Goal: Task Accomplishment & Management: Complete application form

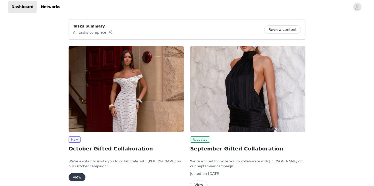
scroll to position [12, 0]
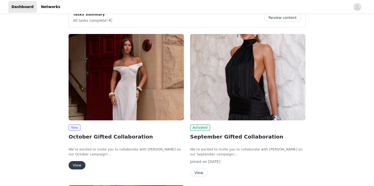
click at [76, 162] on button "View" at bounding box center [77, 165] width 17 height 8
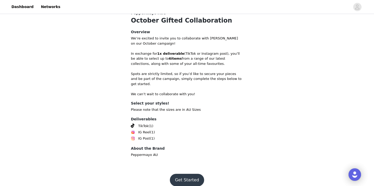
scroll to position [112, 0]
click at [180, 174] on button "Get Started" at bounding box center [187, 180] width 35 height 12
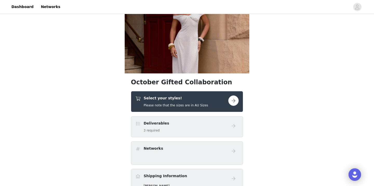
scroll to position [40, 0]
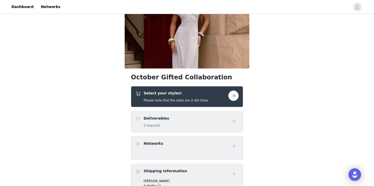
click at [234, 99] on button "button" at bounding box center [233, 96] width 10 height 10
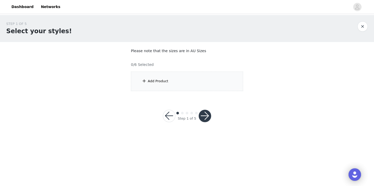
click at [145, 78] on span at bounding box center [144, 81] width 5 height 6
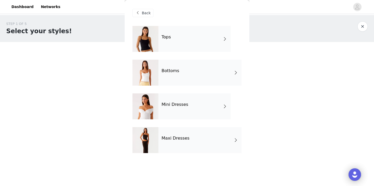
click at [152, 37] on div at bounding box center [145, 39] width 26 height 26
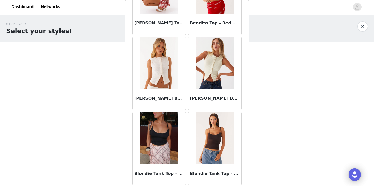
scroll to position [524, 0]
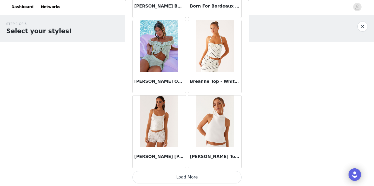
click at [201, 179] on button "Load More" at bounding box center [186, 177] width 109 height 12
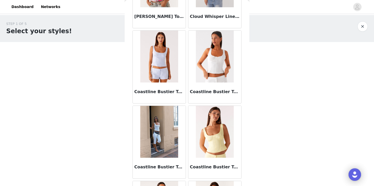
scroll to position [1300, 0]
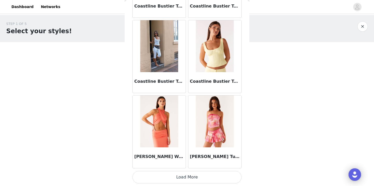
click at [195, 176] on button "Load More" at bounding box center [186, 177] width 109 height 12
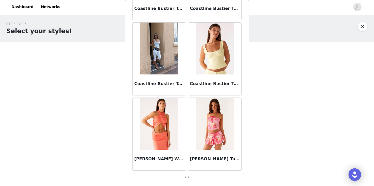
scroll to position [1359, 0]
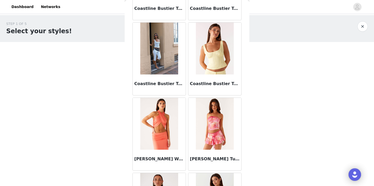
click at [151, 70] on img at bounding box center [159, 49] width 38 height 52
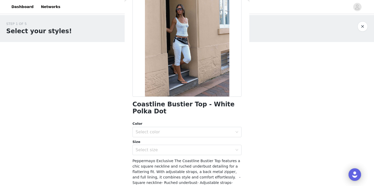
scroll to position [47, 0]
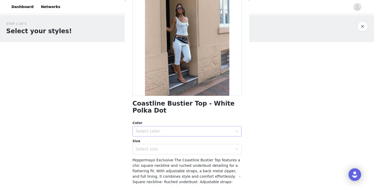
click at [176, 128] on div "Select color" at bounding box center [185, 131] width 99 height 10
click at [172, 140] on li "Polka Dot" at bounding box center [186, 142] width 109 height 8
click at [174, 149] on div "Select size" at bounding box center [184, 149] width 97 height 5
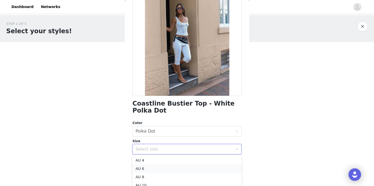
click at [170, 167] on li "AU 6" at bounding box center [186, 169] width 109 height 8
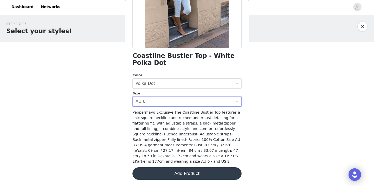
scroll to position [94, 0]
click at [169, 171] on button "Add Product" at bounding box center [186, 174] width 109 height 12
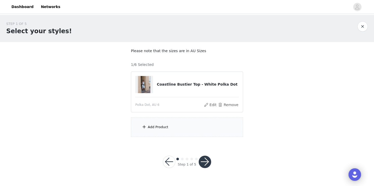
click at [162, 130] on div "Add Product" at bounding box center [187, 127] width 112 height 19
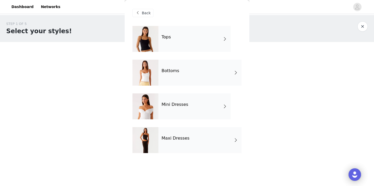
click at [165, 37] on h4 "Tops" at bounding box center [166, 37] width 9 height 5
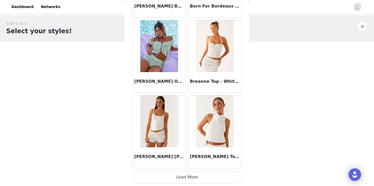
click at [187, 173] on button "Load More" at bounding box center [186, 177] width 109 height 12
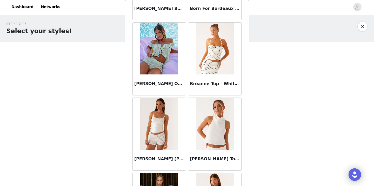
scroll to position [0, 0]
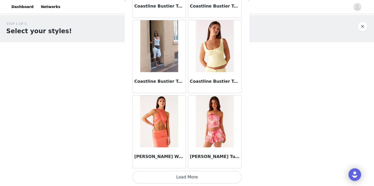
click at [185, 175] on button "Load More" at bounding box center [186, 177] width 109 height 12
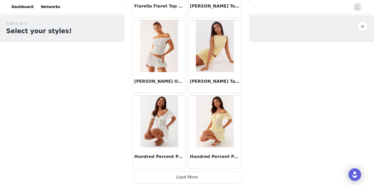
click at [190, 174] on button "Load More" at bounding box center [186, 177] width 109 height 12
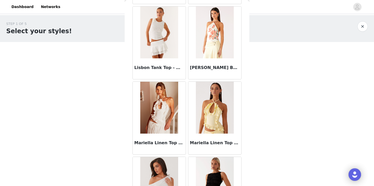
scroll to position [2807, 0]
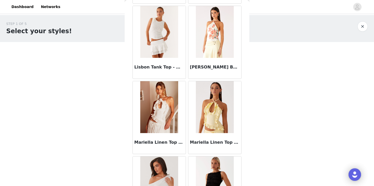
click at [168, 116] on img at bounding box center [159, 107] width 38 height 52
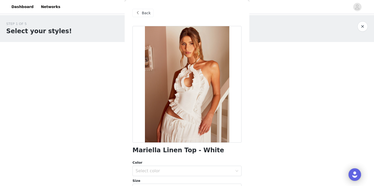
scroll to position [6, 0]
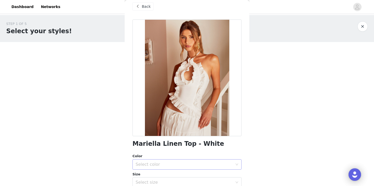
click at [193, 163] on div "Select color" at bounding box center [184, 164] width 97 height 5
click at [184, 174] on li "White" at bounding box center [186, 176] width 109 height 8
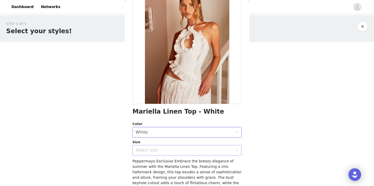
click at [177, 148] on div "Select size" at bounding box center [184, 150] width 97 height 5
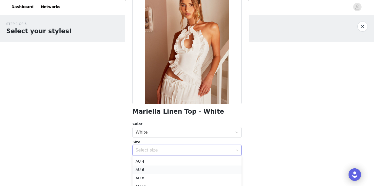
click at [170, 168] on li "AU 6" at bounding box center [186, 170] width 109 height 8
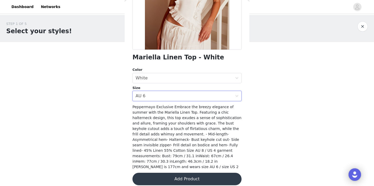
scroll to position [93, 0]
click at [178, 176] on button "Add Product" at bounding box center [186, 179] width 109 height 12
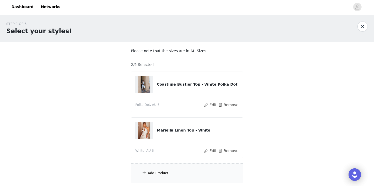
click at [172, 171] on div "Add Product" at bounding box center [187, 173] width 112 height 19
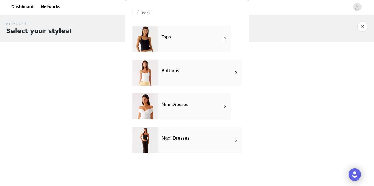
click at [162, 38] on h4 "Tops" at bounding box center [166, 37] width 9 height 5
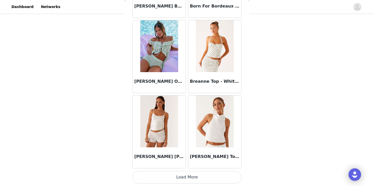
scroll to position [40, 0]
click at [200, 179] on button "Load More" at bounding box center [186, 177] width 109 height 12
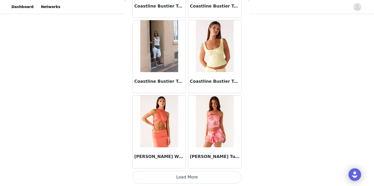
click at [191, 175] on button "Load More" at bounding box center [186, 177] width 109 height 12
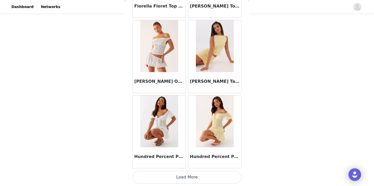
click at [191, 177] on button "Load More" at bounding box center [186, 177] width 109 height 12
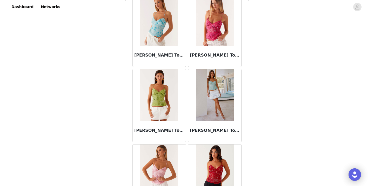
scroll to position [2626, 0]
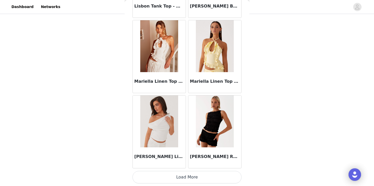
click at [190, 179] on button "Load More" at bounding box center [186, 177] width 109 height 12
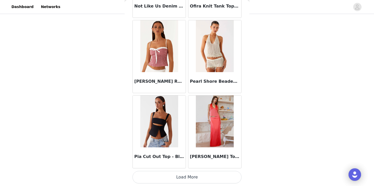
scroll to position [40, 0]
click at [181, 176] on button "Load More" at bounding box center [186, 177] width 109 height 12
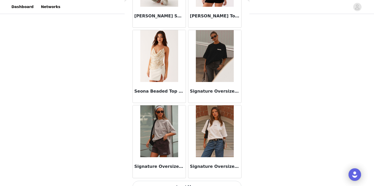
scroll to position [4374, 0]
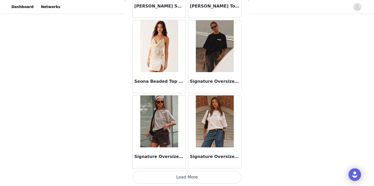
click at [186, 179] on button "Load More" at bounding box center [186, 177] width 109 height 12
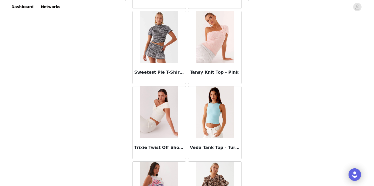
scroll to position [4988, 0]
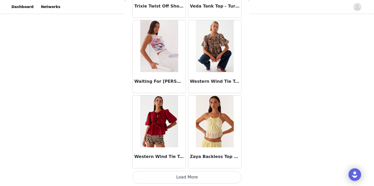
click at [200, 176] on button "Load More" at bounding box center [186, 177] width 109 height 12
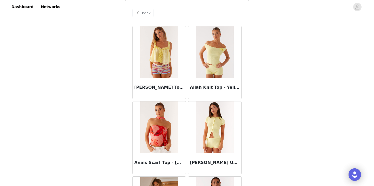
scroll to position [0, 0]
click at [141, 11] on div "Back" at bounding box center [142, 13] width 21 height 8
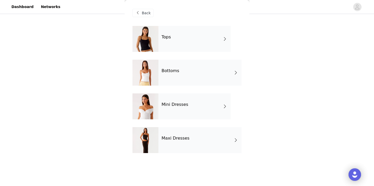
click at [164, 72] on h4 "Bottoms" at bounding box center [171, 71] width 18 height 5
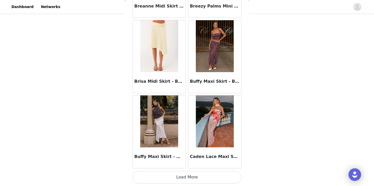
scroll to position [608, 0]
click at [165, 123] on img at bounding box center [159, 122] width 38 height 52
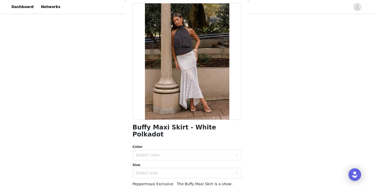
scroll to position [24, 0]
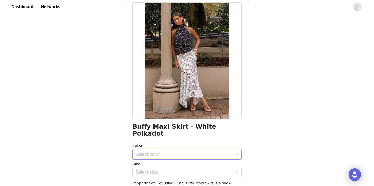
click at [183, 152] on div "Select color" at bounding box center [184, 154] width 97 height 5
click at [183, 156] on li "White Polkadot" at bounding box center [186, 159] width 109 height 8
click at [185, 170] on div "Select size" at bounding box center [184, 172] width 97 height 5
click at [170, 181] on li "AU 6" at bounding box center [186, 185] width 109 height 8
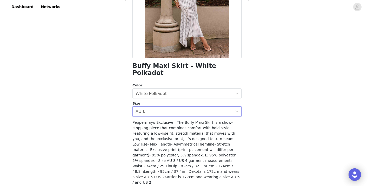
scroll to position [86, 0]
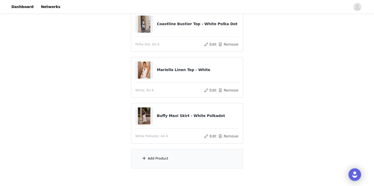
scroll to position [62, 0]
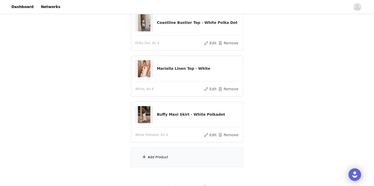
click at [172, 157] on div "Add Product" at bounding box center [187, 157] width 112 height 19
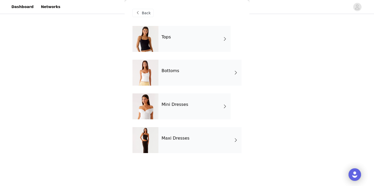
click at [171, 77] on div "Bottoms" at bounding box center [199, 73] width 83 height 26
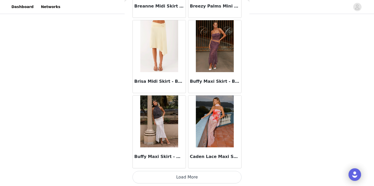
click at [200, 180] on button "Load More" at bounding box center [186, 177] width 109 height 12
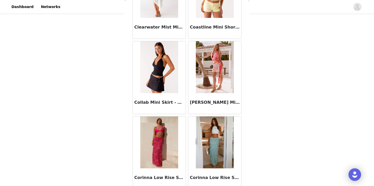
scroll to position [1040, 0]
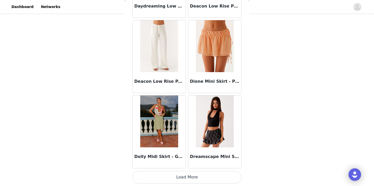
click at [190, 176] on button "Load More" at bounding box center [186, 177] width 109 height 12
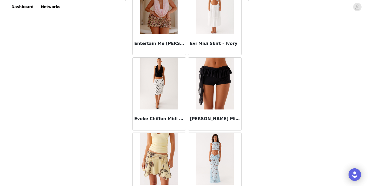
scroll to position [1626, 0]
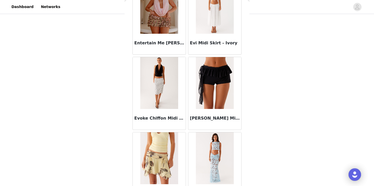
click at [223, 84] on img at bounding box center [215, 83] width 38 height 52
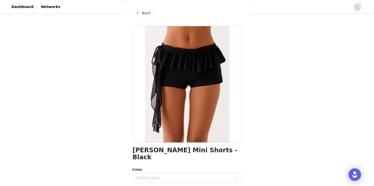
scroll to position [29, 0]
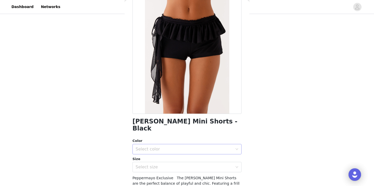
click at [213, 147] on div "Select color" at bounding box center [184, 149] width 97 height 5
click at [198, 153] on li "Black" at bounding box center [186, 153] width 109 height 8
click at [200, 165] on div "Select size" at bounding box center [184, 167] width 97 height 5
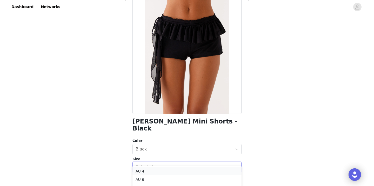
scroll to position [15, 0]
click at [180, 174] on li "AU 8" at bounding box center [186, 173] width 109 height 8
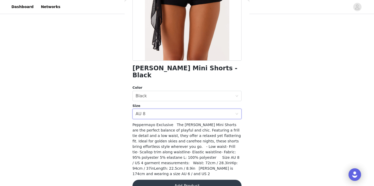
scroll to position [82, 0]
click at [183, 180] on button "Add Product" at bounding box center [186, 186] width 109 height 12
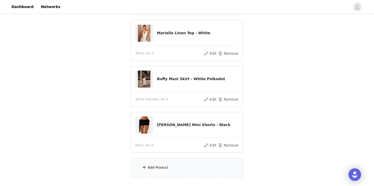
scroll to position [101, 0]
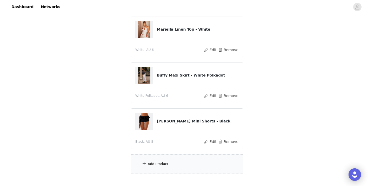
click at [189, 163] on div "Add Product" at bounding box center [187, 164] width 112 height 19
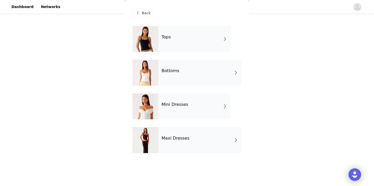
click at [170, 76] on div "Bottoms" at bounding box center [199, 73] width 83 height 26
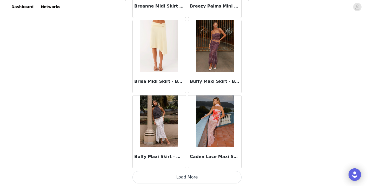
scroll to position [132, 0]
click at [204, 176] on button "Load More" at bounding box center [186, 177] width 109 height 12
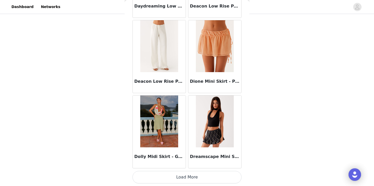
click at [192, 178] on button "Load More" at bounding box center [186, 177] width 109 height 12
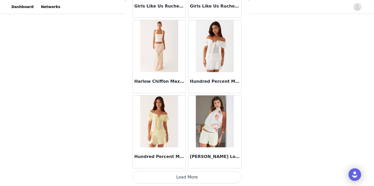
scroll to position [2115, 0]
click at [184, 179] on button "Load More" at bounding box center [186, 177] width 109 height 12
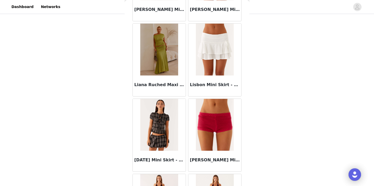
scroll to position [2848, 0]
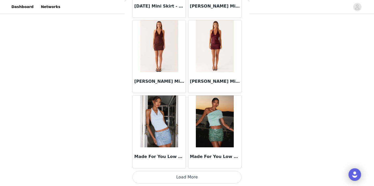
click at [191, 181] on button "Load More" at bounding box center [186, 177] width 109 height 12
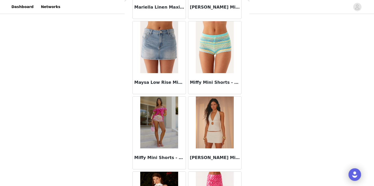
scroll to position [3228, 0]
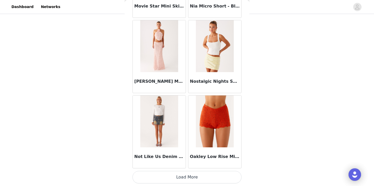
click at [190, 182] on button "Load More" at bounding box center [186, 177] width 109 height 12
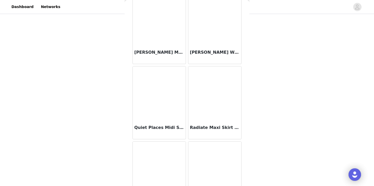
scroll to position [4142, 0]
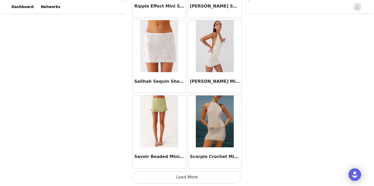
click at [181, 178] on button "Load More" at bounding box center [186, 177] width 109 height 12
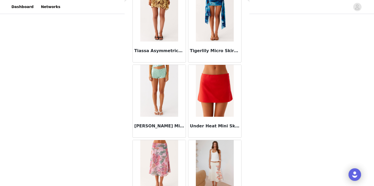
scroll to position [5036, 0]
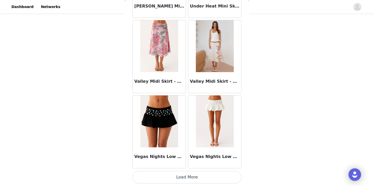
click at [190, 177] on button "Load More" at bounding box center [186, 177] width 109 height 12
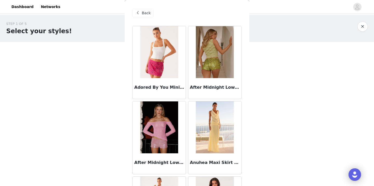
scroll to position [0, 0]
click at [144, 15] on span "Back" at bounding box center [146, 12] width 9 height 5
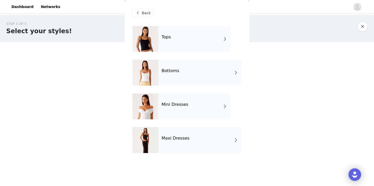
click at [181, 112] on div "Mini Dresses" at bounding box center [194, 106] width 72 height 26
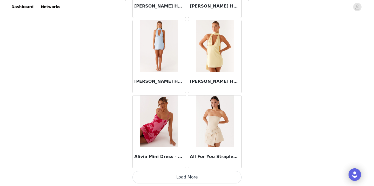
scroll to position [36, 0]
click at [209, 175] on button "Load More" at bounding box center [186, 177] width 109 height 12
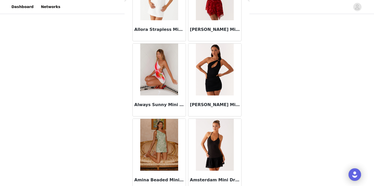
scroll to position [985, 0]
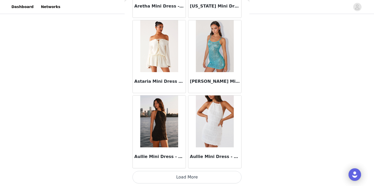
click at [189, 173] on button "Load More" at bounding box center [186, 177] width 109 height 12
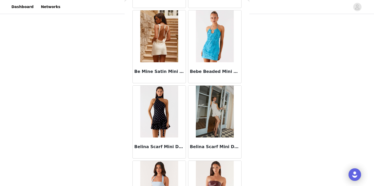
scroll to position [1848, 0]
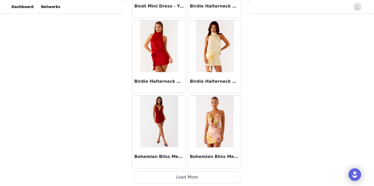
click at [191, 177] on button "Load More" at bounding box center [186, 177] width 109 height 12
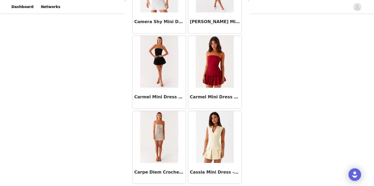
scroll to position [2720, 0]
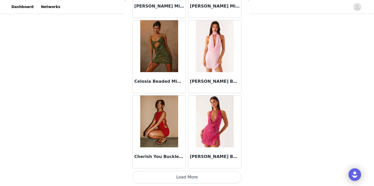
click at [187, 176] on button "Load More" at bounding box center [186, 177] width 109 height 12
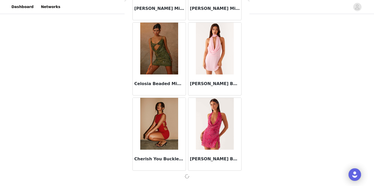
scroll to position [132, 0]
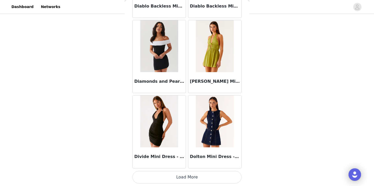
click at [181, 175] on button "Load More" at bounding box center [186, 177] width 109 height 12
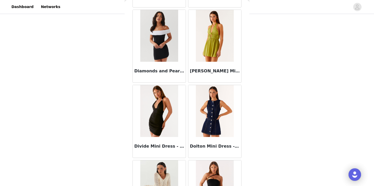
scroll to position [3632, 0]
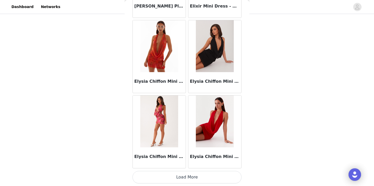
click at [191, 180] on button "Load More" at bounding box center [186, 177] width 109 height 12
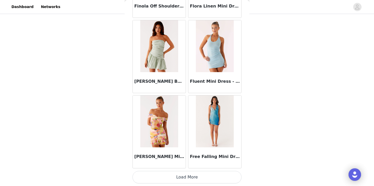
scroll to position [5127, 0]
click at [181, 178] on button "Load More" at bounding box center [186, 177] width 109 height 12
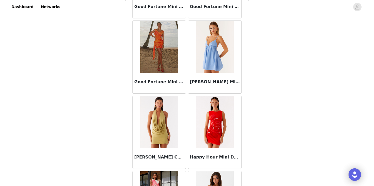
scroll to position [5576, 0]
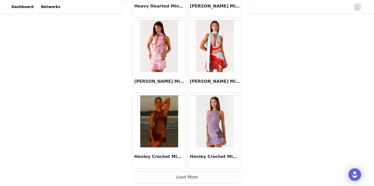
click at [181, 177] on button "Load More" at bounding box center [186, 177] width 109 height 12
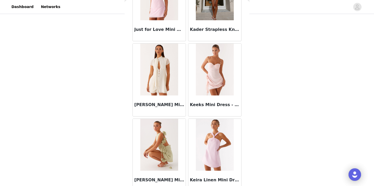
scroll to position [6576, 0]
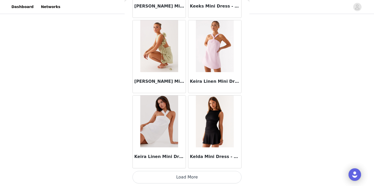
click at [173, 178] on button "Load More" at bounding box center [186, 177] width 109 height 12
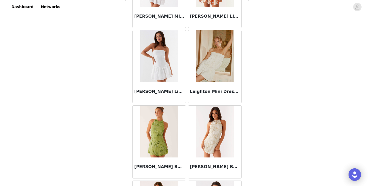
scroll to position [7242, 0]
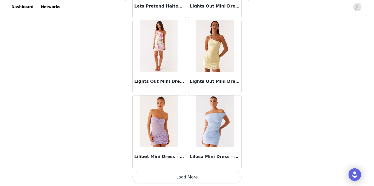
click at [190, 180] on button "Load More" at bounding box center [186, 177] width 109 height 12
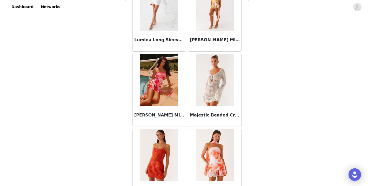
scroll to position [8139, 0]
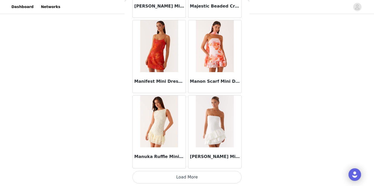
click at [191, 176] on button "Load More" at bounding box center [186, 177] width 109 height 12
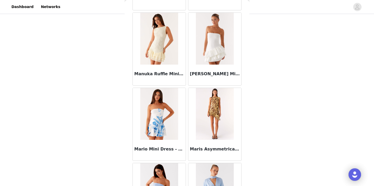
scroll to position [8366, 0]
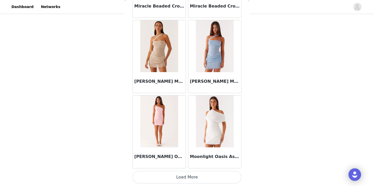
click at [188, 179] on button "Load More" at bounding box center [186, 177] width 109 height 12
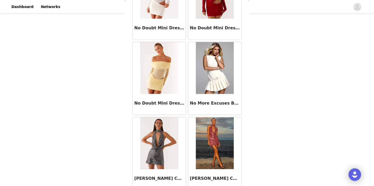
scroll to position [9562, 0]
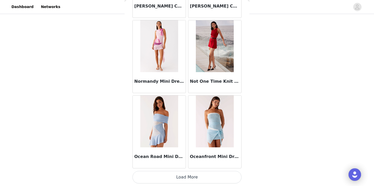
click at [192, 182] on button "Load More" at bounding box center [186, 177] width 109 height 12
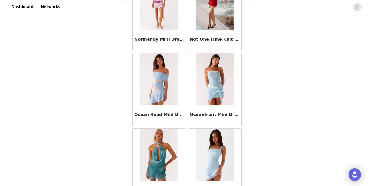
scroll to position [9687, 0]
click at [216, 98] on img at bounding box center [215, 79] width 38 height 52
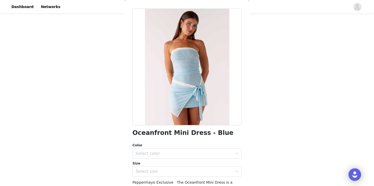
scroll to position [18, 0]
click at [196, 150] on div "Select color" at bounding box center [185, 154] width 99 height 10
click at [186, 162] on li "Blue" at bounding box center [186, 164] width 109 height 8
click at [190, 170] on div "Select size" at bounding box center [184, 171] width 97 height 5
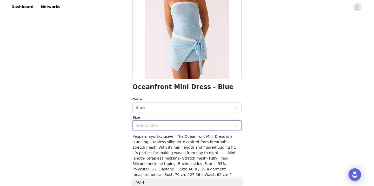
scroll to position [64, 0]
click at [157, 182] on li "AU 4" at bounding box center [186, 182] width 109 height 8
click at [151, 123] on div "Select size AU 4" at bounding box center [185, 125] width 99 height 10
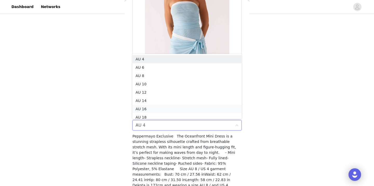
scroll to position [3, 0]
click at [143, 75] on li "AU 8" at bounding box center [186, 73] width 109 height 8
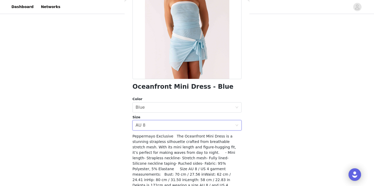
click at [156, 131] on div "Oceanfront Mini Dress - Blue Color Select color Blue Size Select size AU 8 Pepp…" at bounding box center [186, 86] width 109 height 248
click at [130, 114] on div "Back Oceanfront Mini Dress - Blue Color Select color Blue Size Select size AU 8…" at bounding box center [187, 93] width 125 height 186
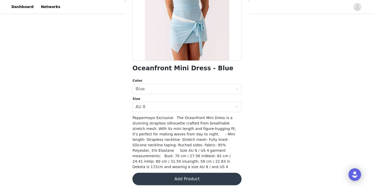
scroll to position [82, 0]
click at [175, 176] on button "Add Product" at bounding box center [186, 179] width 109 height 12
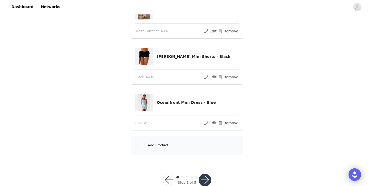
scroll to position [168, 0]
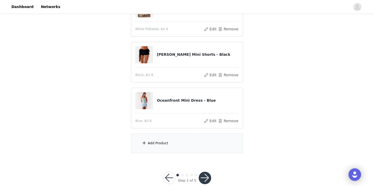
click at [160, 146] on div "Add Product" at bounding box center [187, 143] width 112 height 19
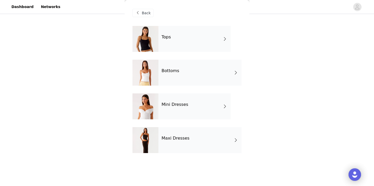
click at [171, 135] on div "Maxi Dresses" at bounding box center [199, 140] width 83 height 26
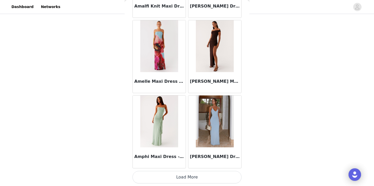
scroll to position [608, 0]
click at [194, 176] on button "Load More" at bounding box center [186, 177] width 109 height 12
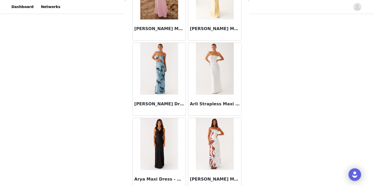
scroll to position [1361, 0]
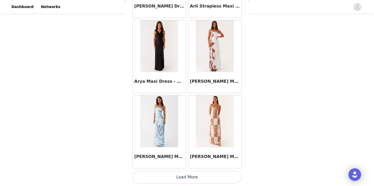
click at [197, 179] on button "Load More" at bounding box center [186, 177] width 109 height 12
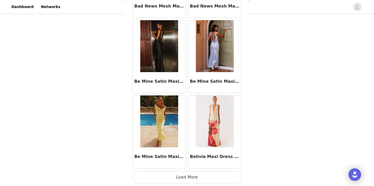
scroll to position [2115, 0]
click at [189, 178] on button "Load More" at bounding box center [186, 177] width 109 height 12
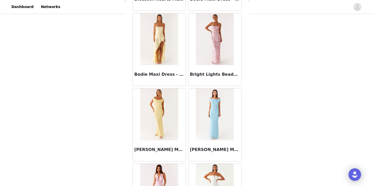
scroll to position [2655, 0]
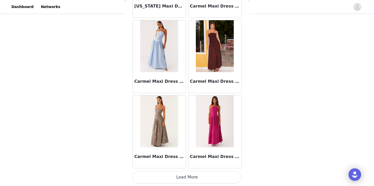
click at [215, 178] on button "Load More" at bounding box center [186, 177] width 109 height 12
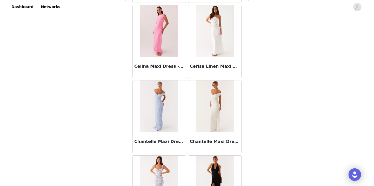
scroll to position [3409, 0]
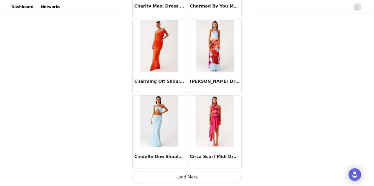
click at [203, 179] on button "Load More" at bounding box center [186, 177] width 109 height 12
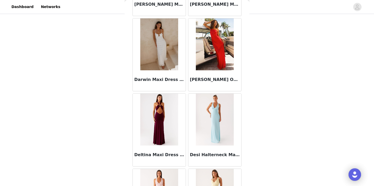
scroll to position [4228, 0]
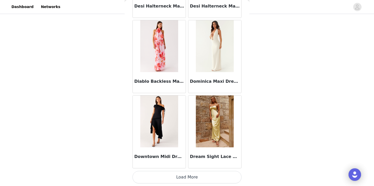
click at [203, 178] on button "Load More" at bounding box center [186, 177] width 109 height 12
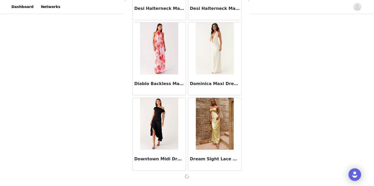
scroll to position [178, 0]
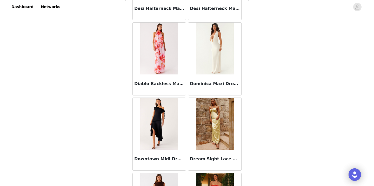
click at [151, 147] on img at bounding box center [159, 124] width 38 height 52
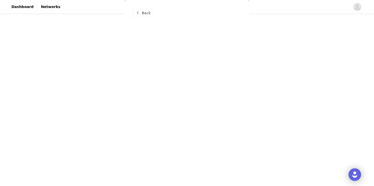
scroll to position [0, 0]
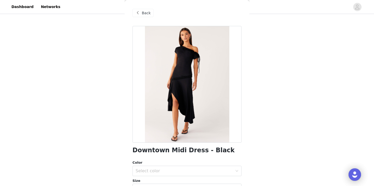
click at [139, 11] on span at bounding box center [138, 13] width 6 height 6
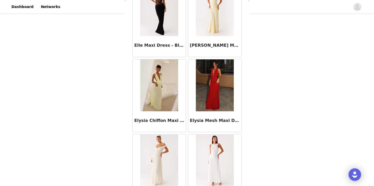
scroll to position [5067, 0]
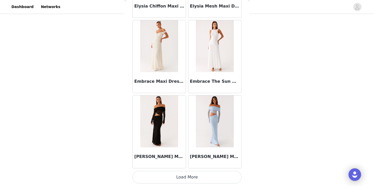
click at [206, 176] on button "Load More" at bounding box center [186, 177] width 109 height 12
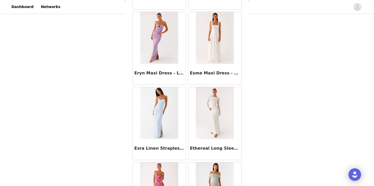
scroll to position [5734, 0]
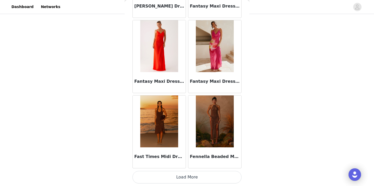
click at [200, 178] on button "Load More" at bounding box center [186, 177] width 109 height 12
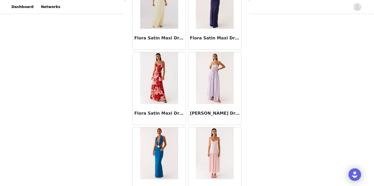
scroll to position [6552, 0]
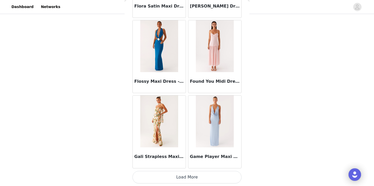
click at [210, 172] on button "Load More" at bounding box center [186, 177] width 109 height 12
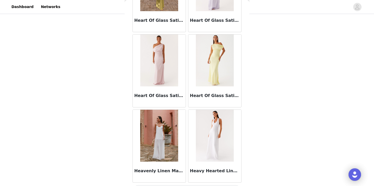
scroll to position [7386, 0]
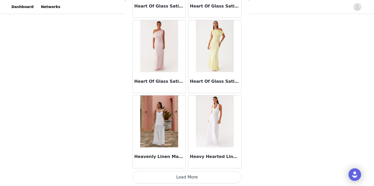
click at [205, 178] on button "Load More" at bounding box center [186, 177] width 109 height 12
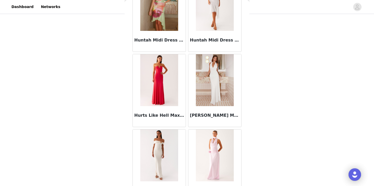
scroll to position [7936, 0]
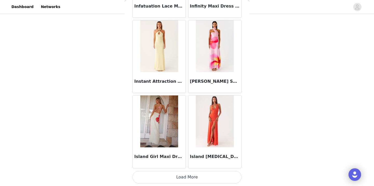
click at [206, 181] on button "Load More" at bounding box center [186, 177] width 109 height 12
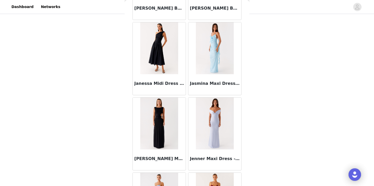
scroll to position [8674, 0]
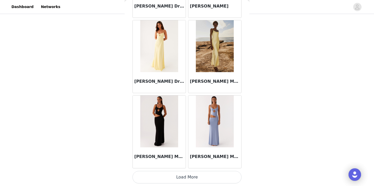
click at [204, 178] on button "Load More" at bounding box center [186, 177] width 109 height 12
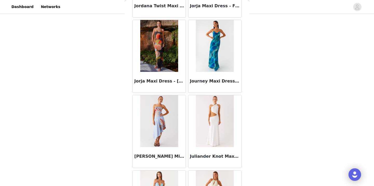
scroll to position [9336, 0]
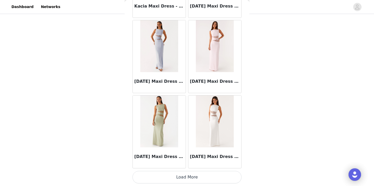
click at [199, 176] on button "Load More" at bounding box center [186, 177] width 109 height 12
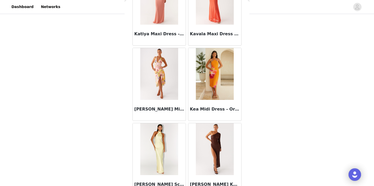
scroll to position [10019, 0]
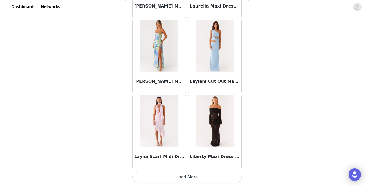
click at [196, 176] on button "Load More" at bounding box center [186, 177] width 109 height 12
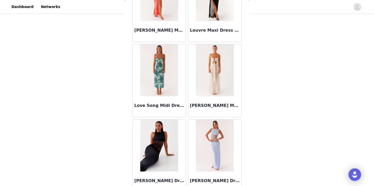
scroll to position [10916, 0]
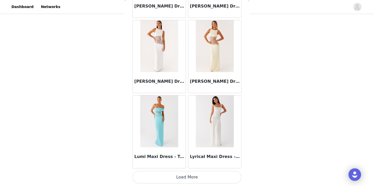
click at [211, 176] on button "Load More" at bounding box center [186, 177] width 109 height 12
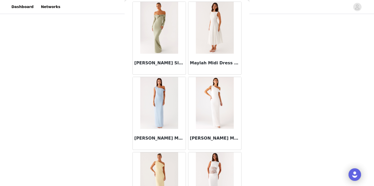
scroll to position [11765, 0]
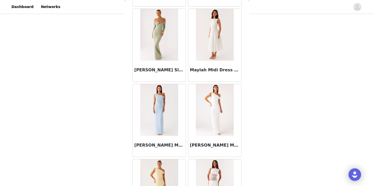
click at [205, 21] on img at bounding box center [215, 35] width 38 height 52
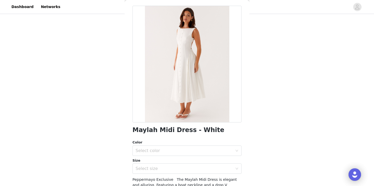
scroll to position [21, 0]
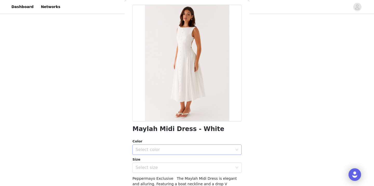
click at [192, 147] on div "Select color" at bounding box center [184, 149] width 97 height 5
click at [173, 160] on li "White" at bounding box center [186, 161] width 109 height 8
click at [177, 167] on div "Select size" at bounding box center [184, 167] width 97 height 5
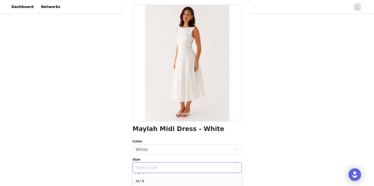
scroll to position [5, 0]
click at [150, 178] on li "AU 6" at bounding box center [186, 182] width 109 height 8
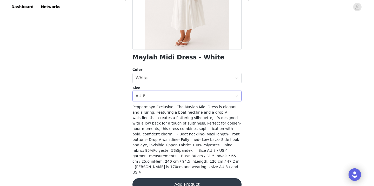
scroll to position [93, 0]
click at [182, 179] on button "Add Product" at bounding box center [186, 185] width 109 height 12
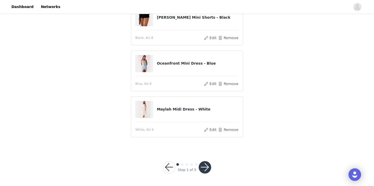
scroll to position [191, 0]
click at [205, 168] on button "button" at bounding box center [205, 168] width 12 height 12
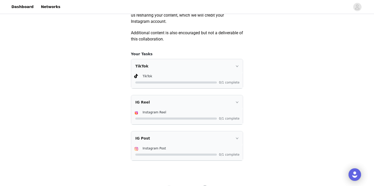
scroll to position [332, 0]
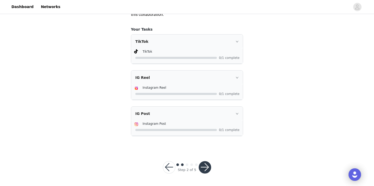
click at [205, 166] on button "button" at bounding box center [205, 167] width 12 height 12
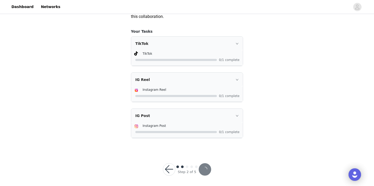
scroll to position [324, 0]
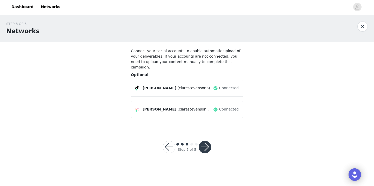
click at [205, 142] on button "button" at bounding box center [205, 147] width 12 height 12
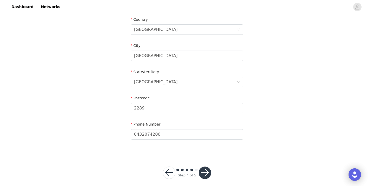
scroll to position [190, 0]
click at [204, 167] on button "button" at bounding box center [205, 173] width 12 height 12
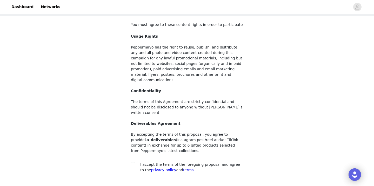
scroll to position [34, 0]
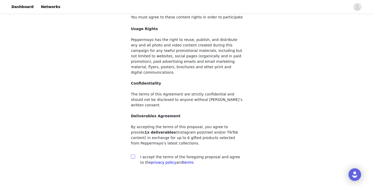
click at [135, 155] on span at bounding box center [133, 157] width 4 height 4
click at [135, 155] on input "checkbox" at bounding box center [133, 157] width 4 height 4
checkbox input "true"
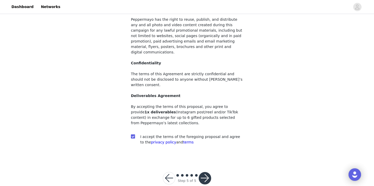
scroll to position [54, 0]
click at [204, 172] on button "button" at bounding box center [205, 178] width 12 height 12
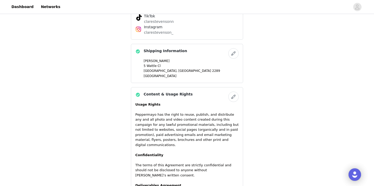
scroll to position [348, 0]
